Goal: Communication & Community: Answer question/provide support

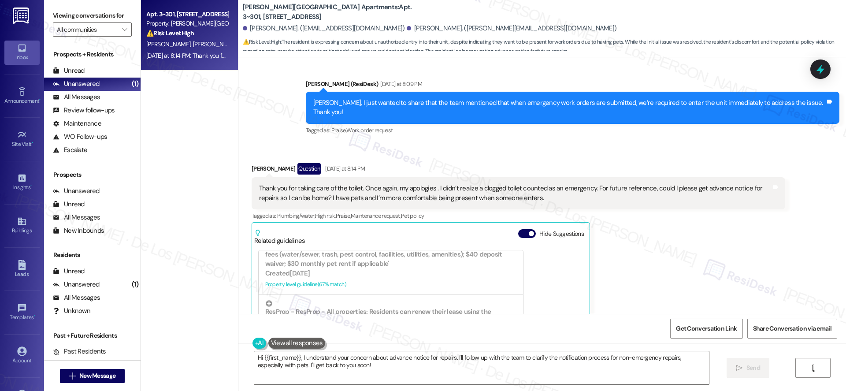
scroll to position [3645, 0]
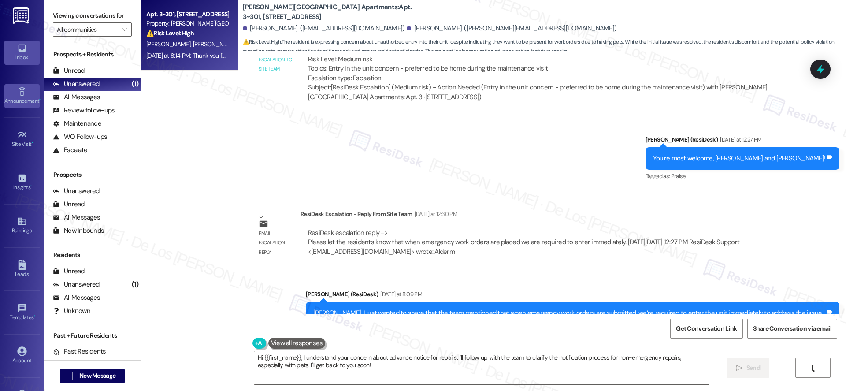
click at [20, 93] on icon at bounding box center [22, 92] width 10 height 10
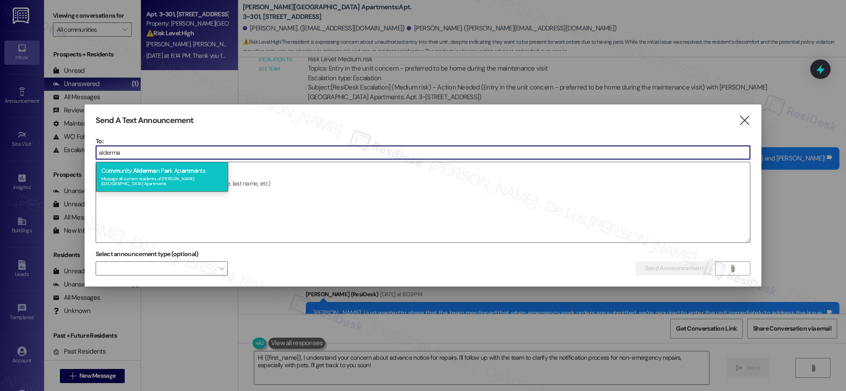
type input "alderma"
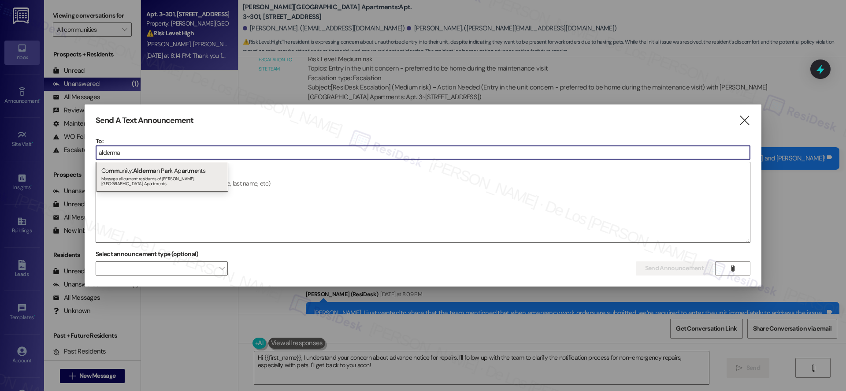
click at [187, 169] on span "ar" at bounding box center [185, 171] width 6 height 8
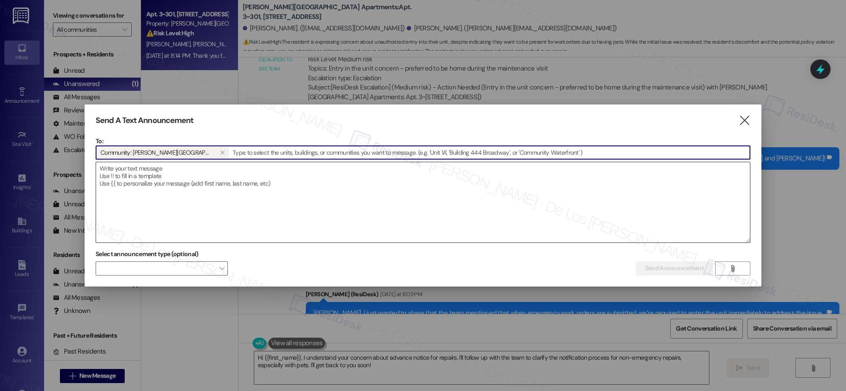
click at [184, 179] on textarea at bounding box center [423, 202] width 654 height 80
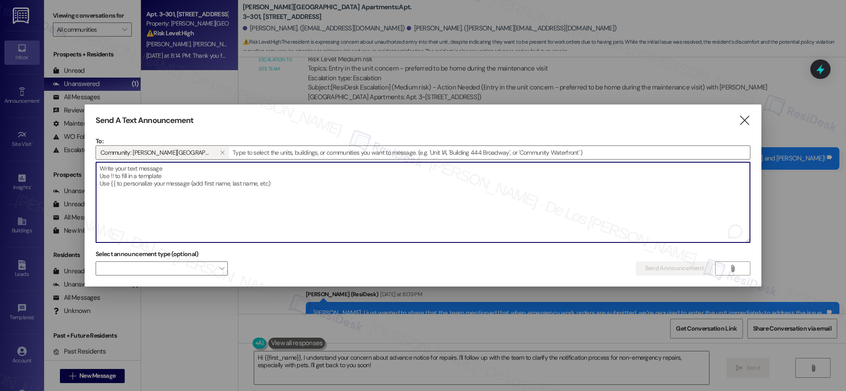
paste textarea "Hi {{first_name}}, Starting tomorrow during business hours, we will begin press…"
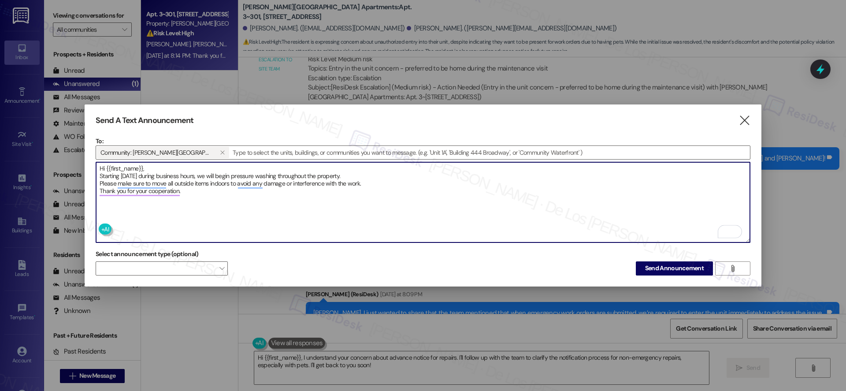
click at [258, 192] on textarea "Hi {{first_name}}, Starting tomorrow during business hours, we will begin press…" at bounding box center [423, 202] width 654 height 80
type textarea "Hi {{first_name}}, Starting tomorrow during business hours, we will begin press…"
click at [690, 264] on span "Send Announcement" at bounding box center [674, 268] width 59 height 9
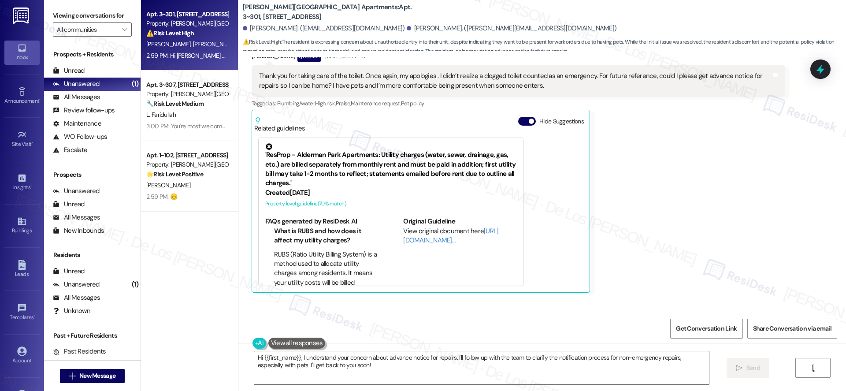
scroll to position [3922, 0]
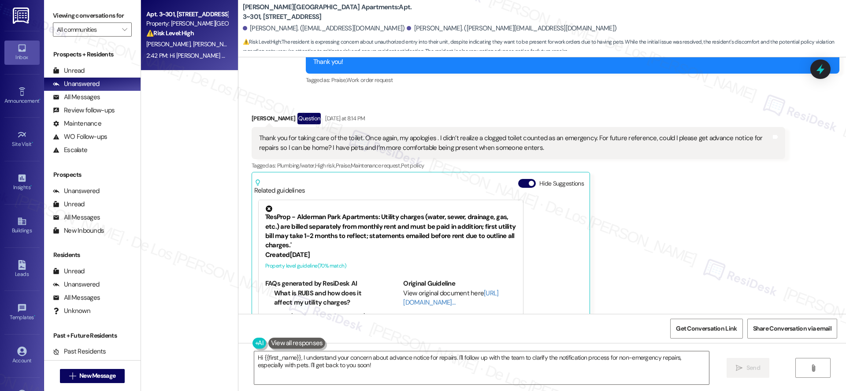
scroll to position [3889, 0]
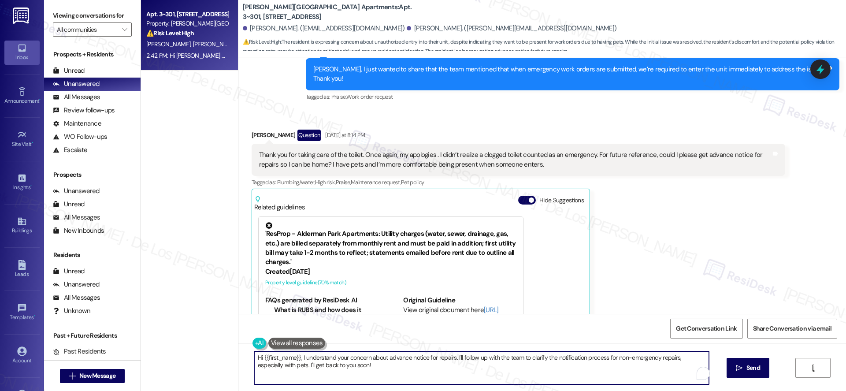
drag, startPoint x: 452, startPoint y: 356, endPoint x: 487, endPoint y: 371, distance: 38.3
click at [487, 371] on textarea "Hi {{first_name}}, I understand your concern about advance notice for repairs. …" at bounding box center [481, 367] width 455 height 33
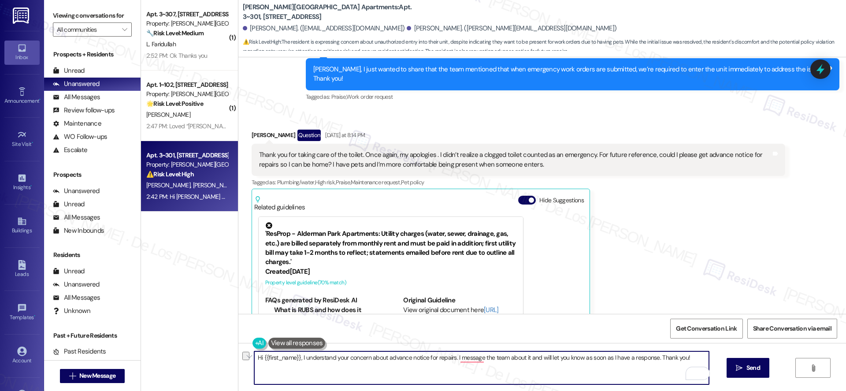
paste textarea "I understand your concern about getting advance notice for repairs. I’ve alread…"
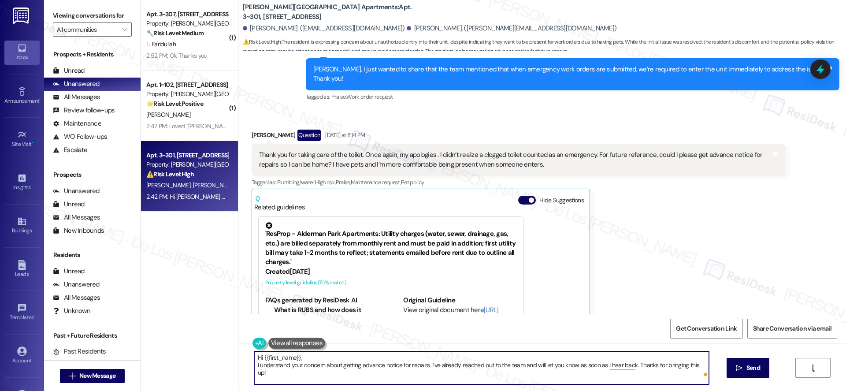
click at [254, 367] on textarea "Hi {{first_name}}, I understand your concern about getting advance notice for r…" at bounding box center [481, 367] width 455 height 33
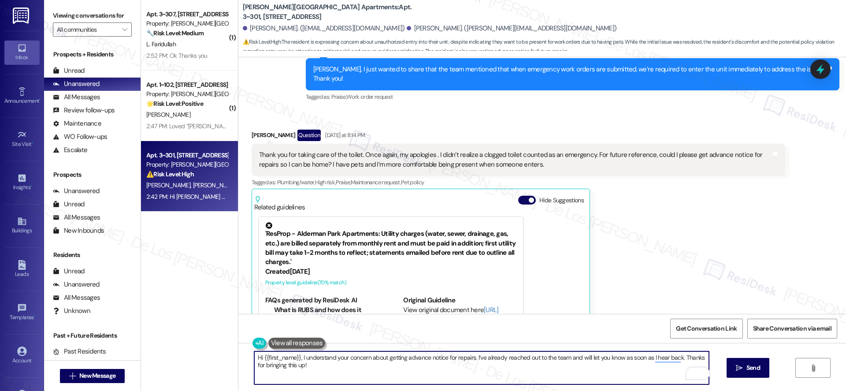
click at [563, 356] on textarea "Hi {{first_name}}, I understand your concern about getting advance notice for r…" at bounding box center [481, 367] width 455 height 33
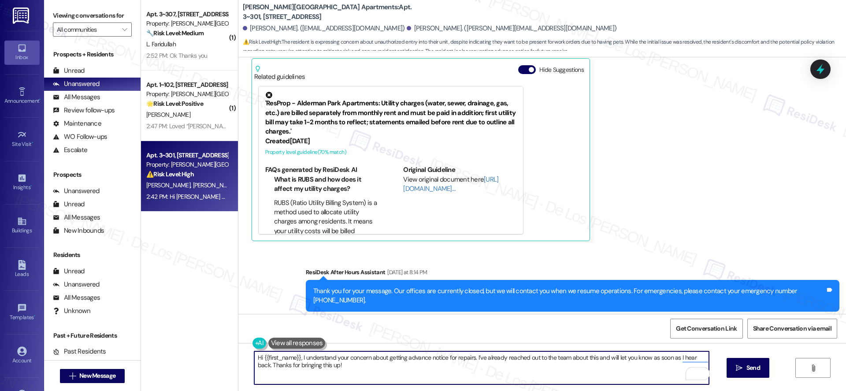
scroll to position [4086, 0]
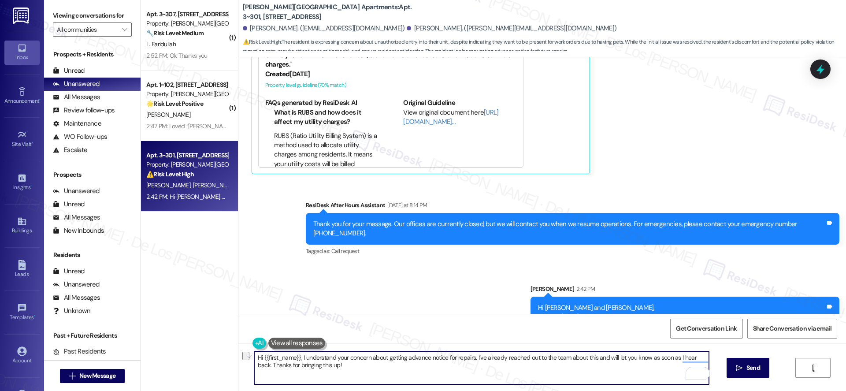
drag, startPoint x: 357, startPoint y: 370, endPoint x: 234, endPoint y: 362, distance: 122.8
click at [238, 362] on div "Hi {{first_name}}, I understand your concern about getting advance notice for r…" at bounding box center [542, 376] width 608 height 66
type textarea "Hi {{first_name}}, I understand your concern about getting advance notice for r…"
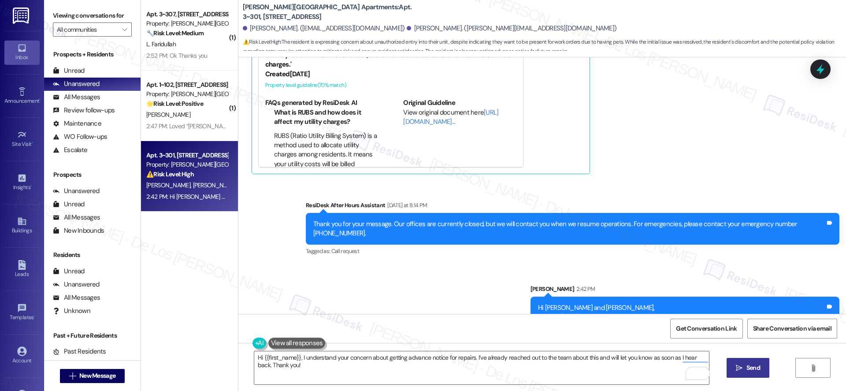
click at [747, 363] on span "Send" at bounding box center [754, 367] width 14 height 9
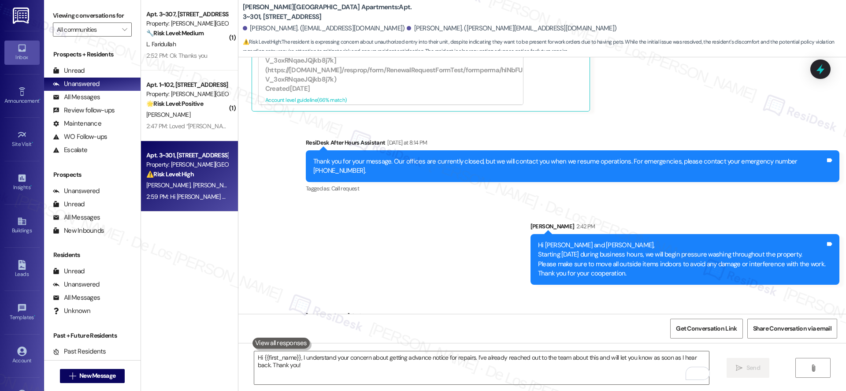
scroll to position [4157, 0]
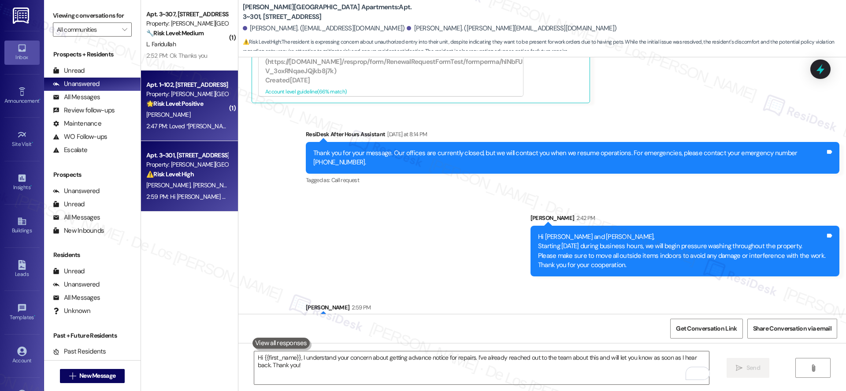
click at [206, 110] on div "B. Bevins" at bounding box center [186, 114] width 83 height 11
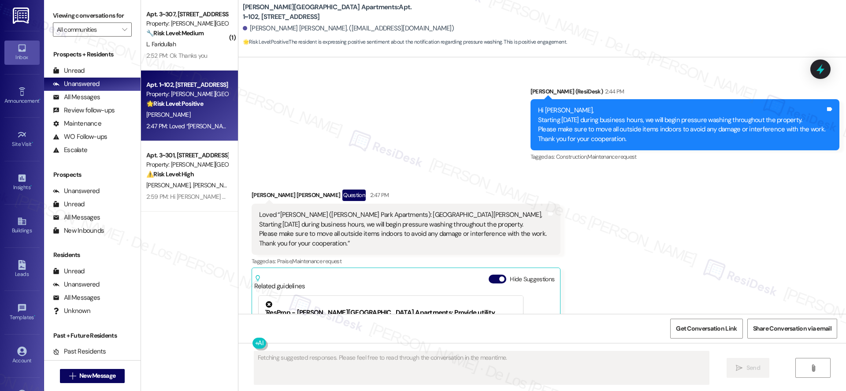
scroll to position [3263, 0]
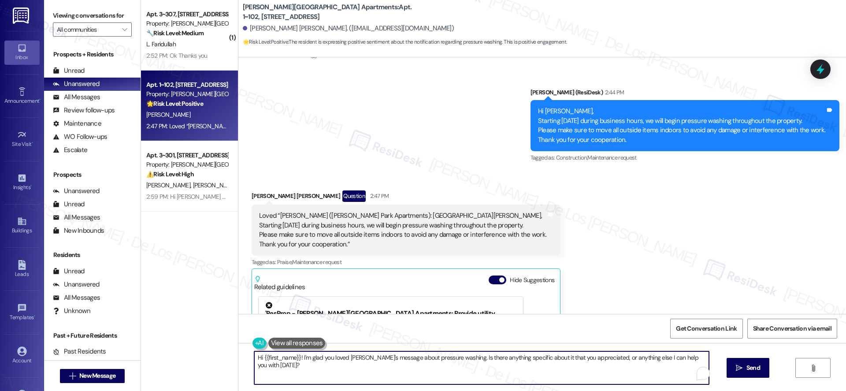
click at [434, 368] on textarea "Hi {{first_name}}! I'm glad you loved Sarah's message about pressure washing. I…" at bounding box center [481, 367] width 455 height 33
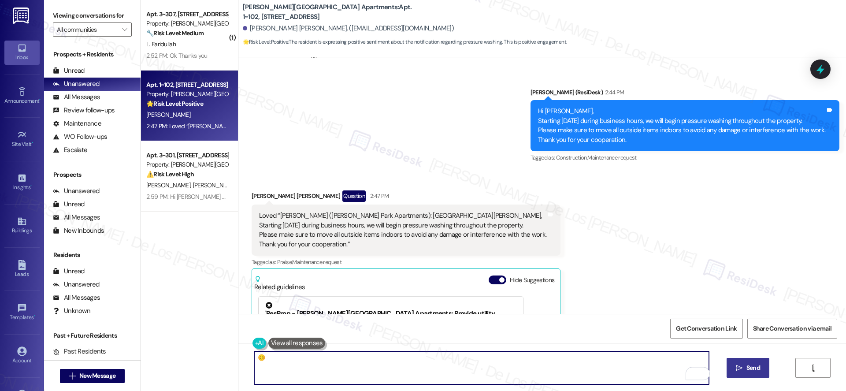
type textarea "😊"
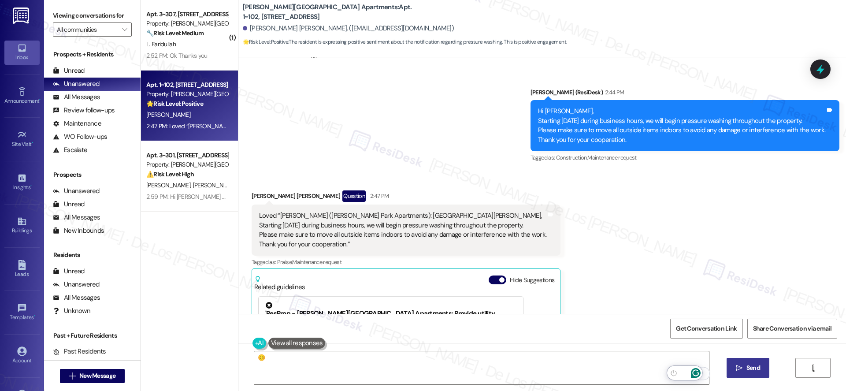
click at [742, 370] on span " Send" at bounding box center [748, 367] width 28 height 9
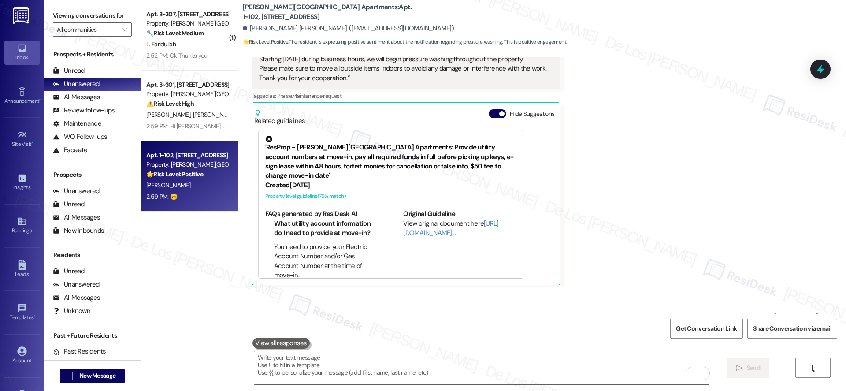
scroll to position [3430, 0]
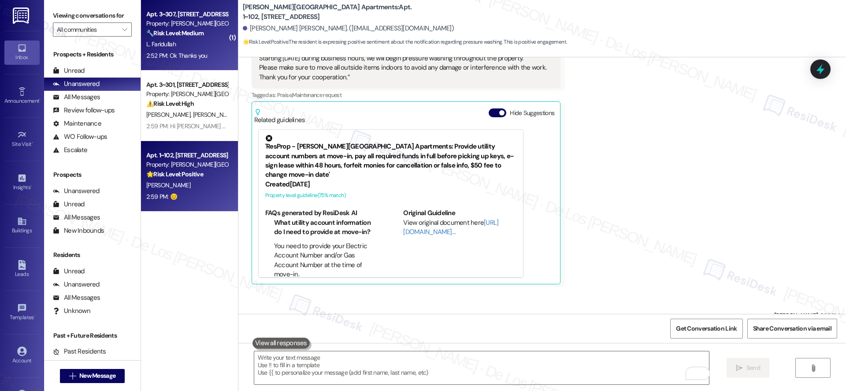
click at [173, 55] on div "2:52 PM: Ok Thanks you 2:52 PM: Ok Thanks you" at bounding box center [176, 56] width 61 height 8
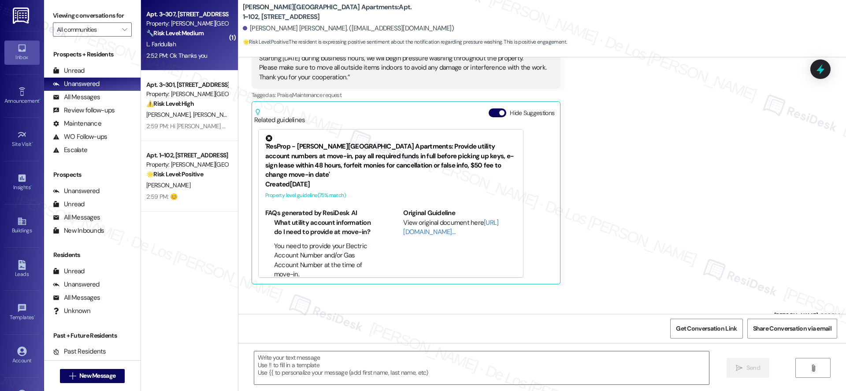
type textarea "Fetching suggested responses. Please feel free to read through the conversation…"
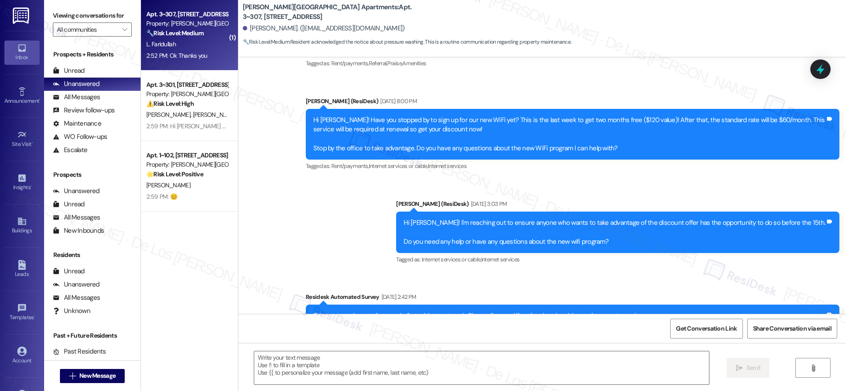
type textarea "Fetching suggested responses. Please feel free to read through the conversation…"
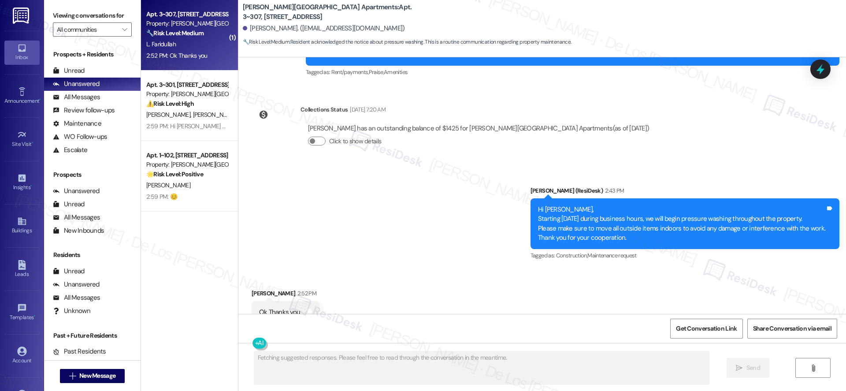
scroll to position [1142, 0]
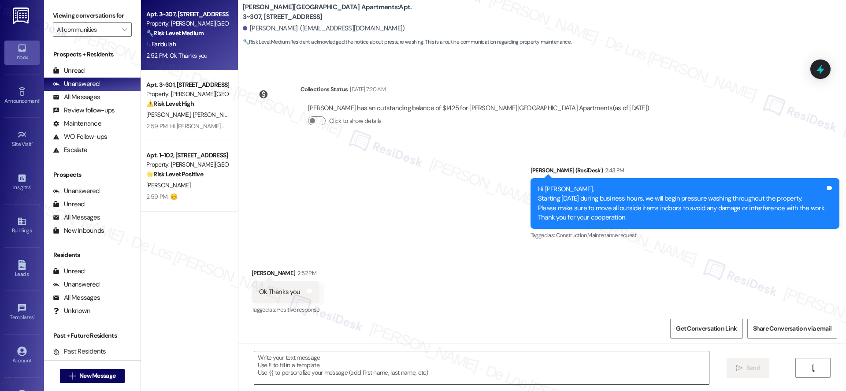
click at [386, 353] on textarea at bounding box center [481, 367] width 455 height 33
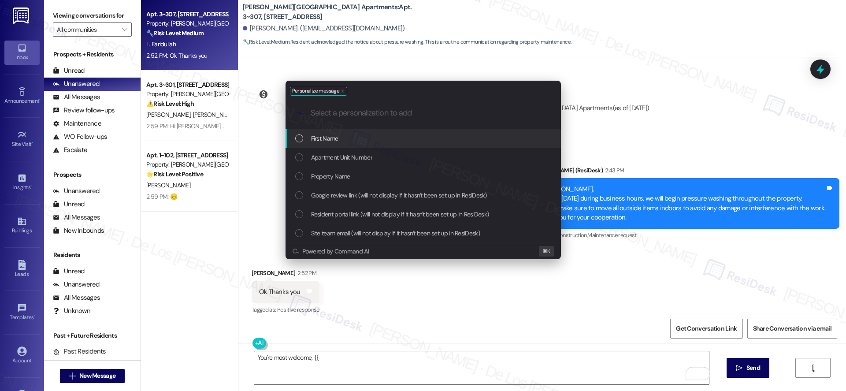
click at [372, 139] on div "First Name" at bounding box center [424, 139] width 258 height 10
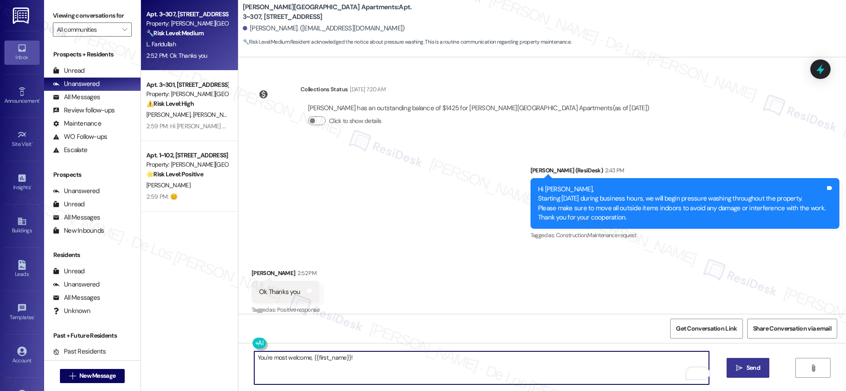
type textarea "You're most welcome, {{first_name}}!"
drag, startPoint x: 750, startPoint y: 366, endPoint x: 744, endPoint y: 370, distance: 7.7
click at [750, 366] on span "Send" at bounding box center [754, 367] width 14 height 9
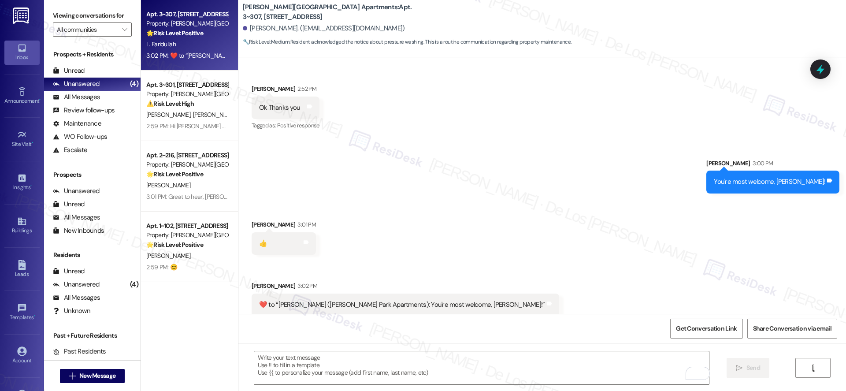
scroll to position [1326, 0]
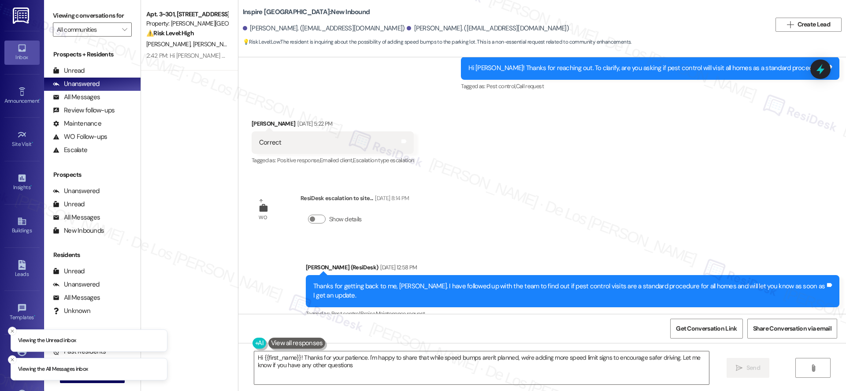
type textarea "Hi {{first_name}}! Thanks for your patience. I'm happy to share that while spee…"
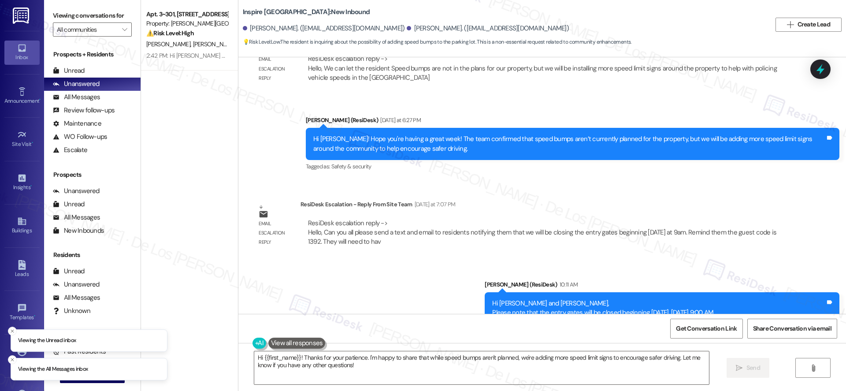
scroll to position [1473, 0]
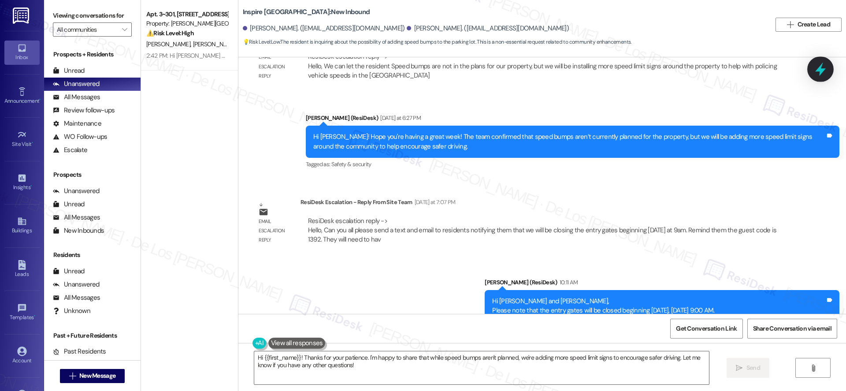
click at [825, 66] on icon at bounding box center [820, 69] width 15 height 15
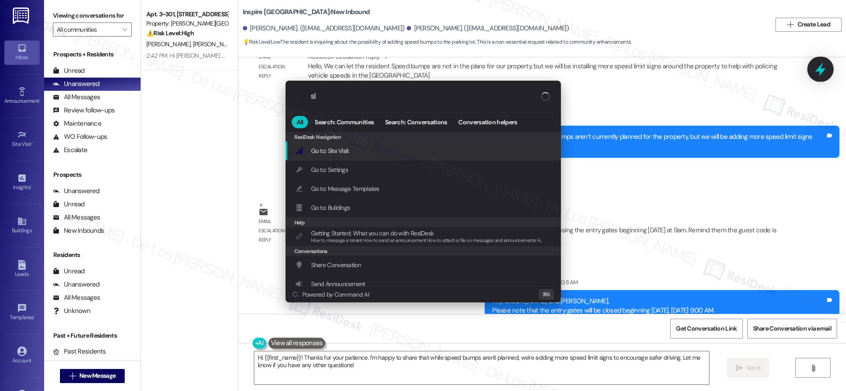
type input "sla"
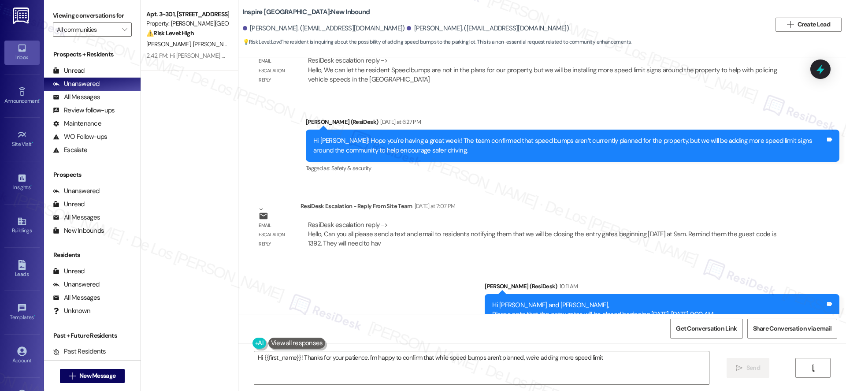
scroll to position [1468, 0]
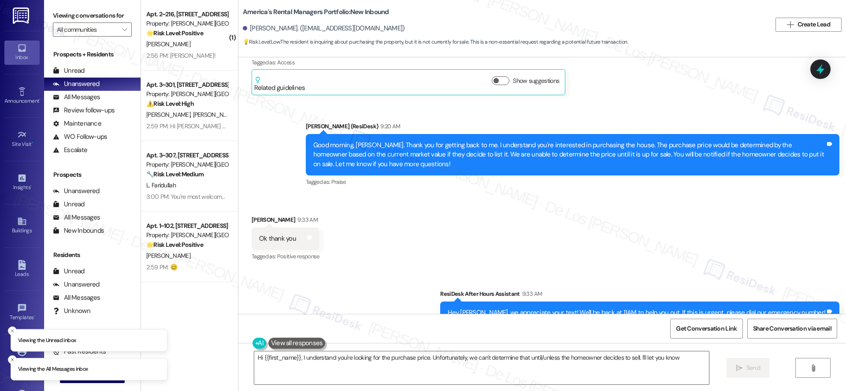
scroll to position [828, 0]
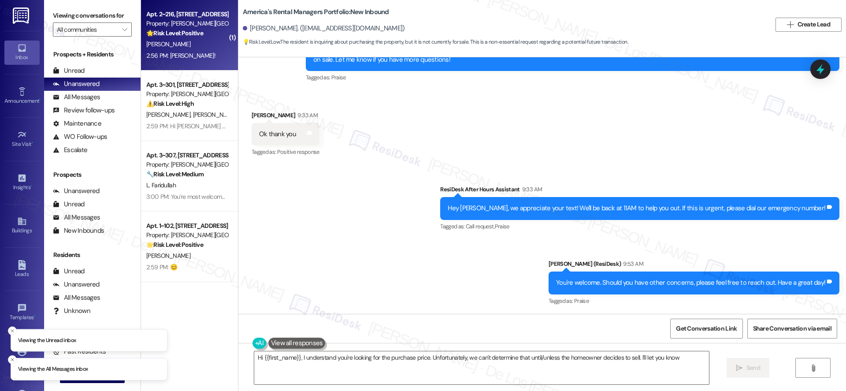
click at [185, 56] on div "2:56 PM: [PERSON_NAME]! 2:56 PM: YAY!" at bounding box center [186, 55] width 83 height 11
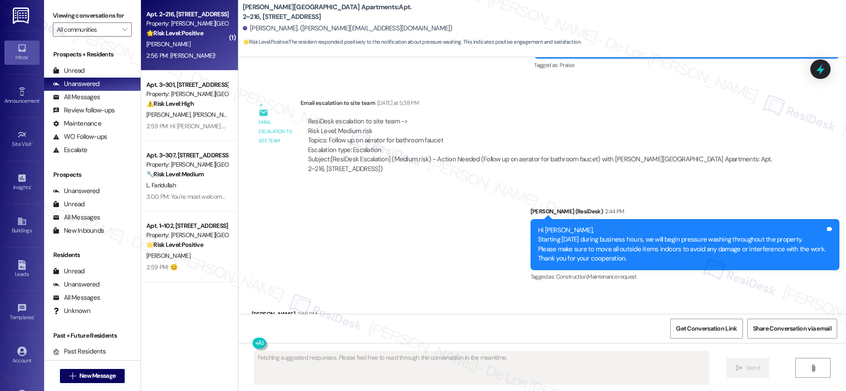
scroll to position [2830, 0]
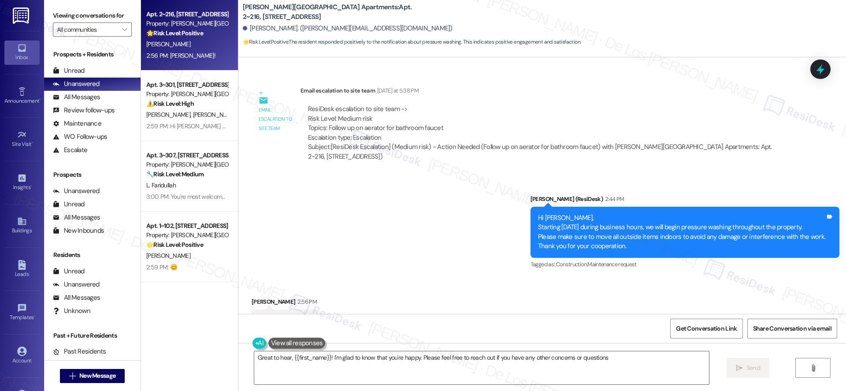
type textarea "Great to hear, {{first_name}}! I'm glad to know that you're happy. Please feel …"
click at [630, 356] on textarea "Great to hear, {{first_name}}! I'm glad to know that you're happy. Please feel …" at bounding box center [481, 367] width 455 height 33
click at [734, 368] on span " Send" at bounding box center [748, 367] width 28 height 9
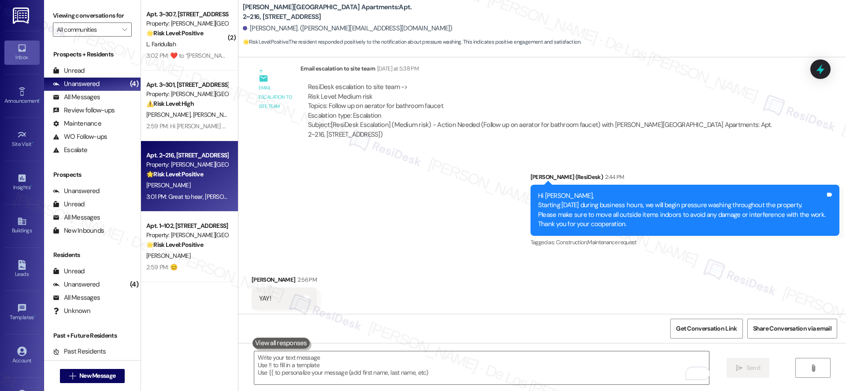
scroll to position [2892, 0]
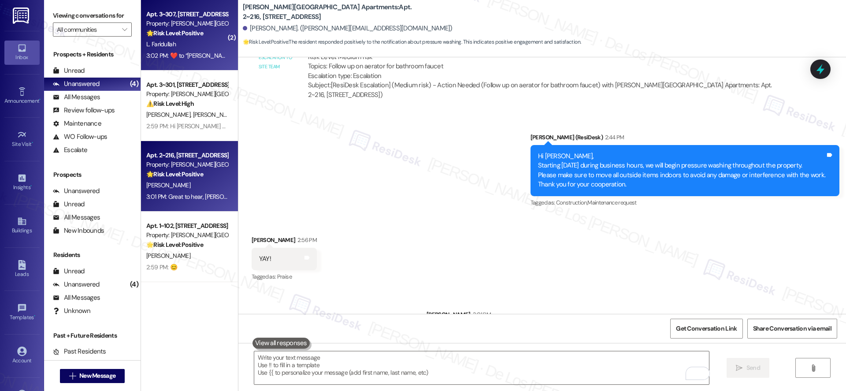
click at [175, 58] on div "3:02 PM:  ​❤️​ to “ Sarah (Alderman Park Apartments): You're most welcome, Lail…" at bounding box center [298, 56] width 304 height 8
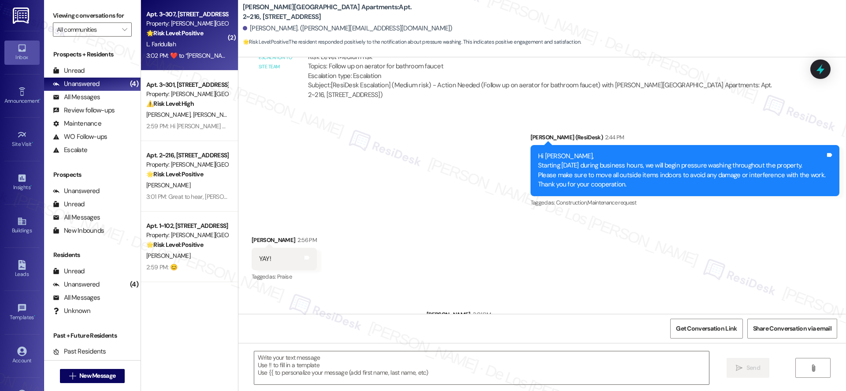
type textarea "Fetching suggested responses. Please feel free to read through the conversation…"
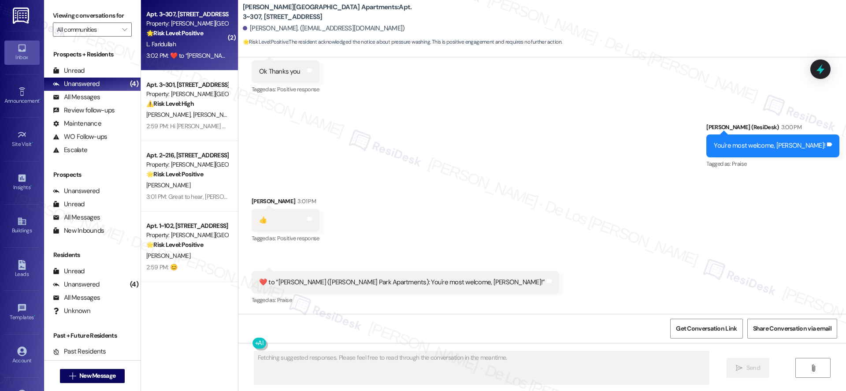
scroll to position [1353, 0]
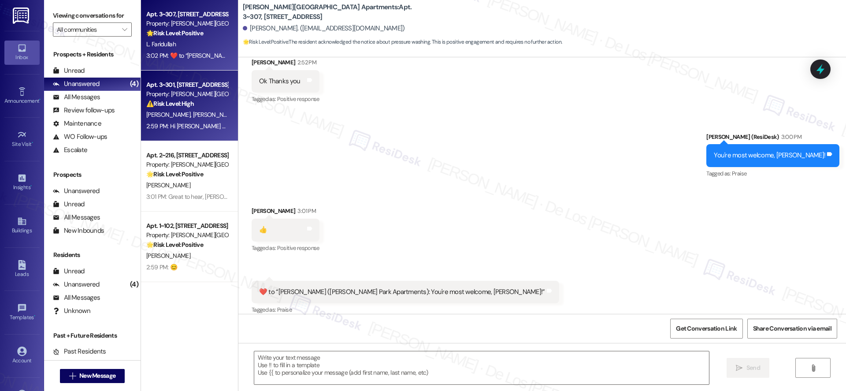
click at [182, 129] on div "2:59 PM: Hi Alexandra and Tyler L., I understand your concern about getting adv…" at bounding box center [431, 126] width 571 height 8
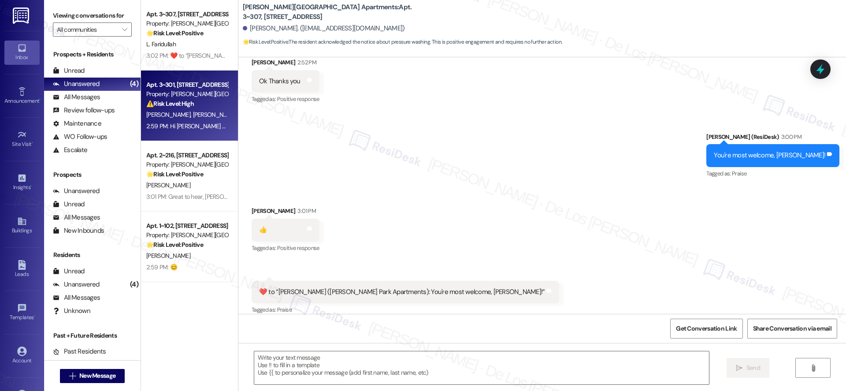
type textarea "Fetching suggested responses. Please feel free to read through the conversation…"
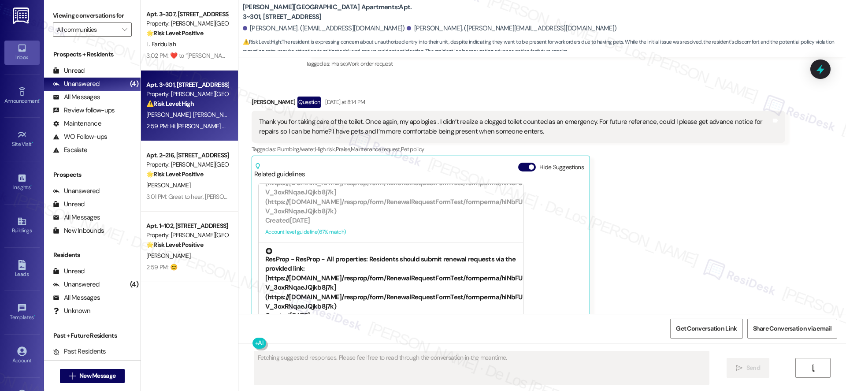
scroll to position [4183, 0]
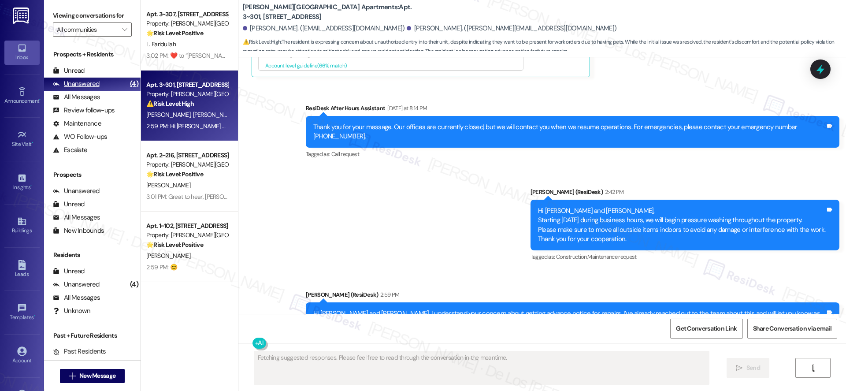
click at [108, 85] on div "Unanswered (4)" at bounding box center [92, 84] width 97 height 13
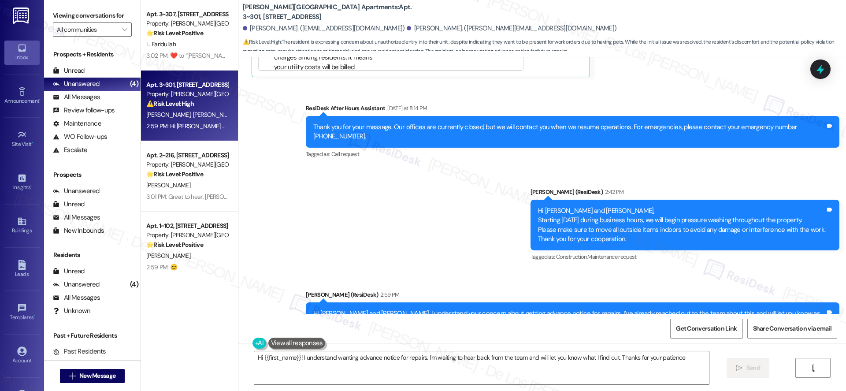
type textarea "Hi {{first_name}}! I understand wanting advance notice for repairs. I'm waiting…"
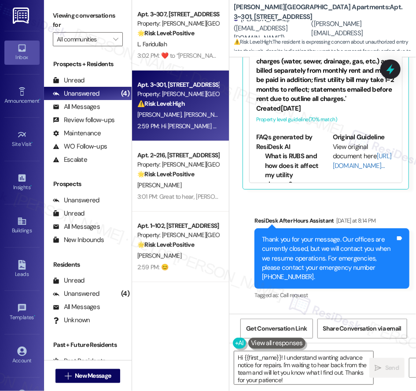
scroll to position [6034, 0]
